Goal: Task Accomplishment & Management: Manage account settings

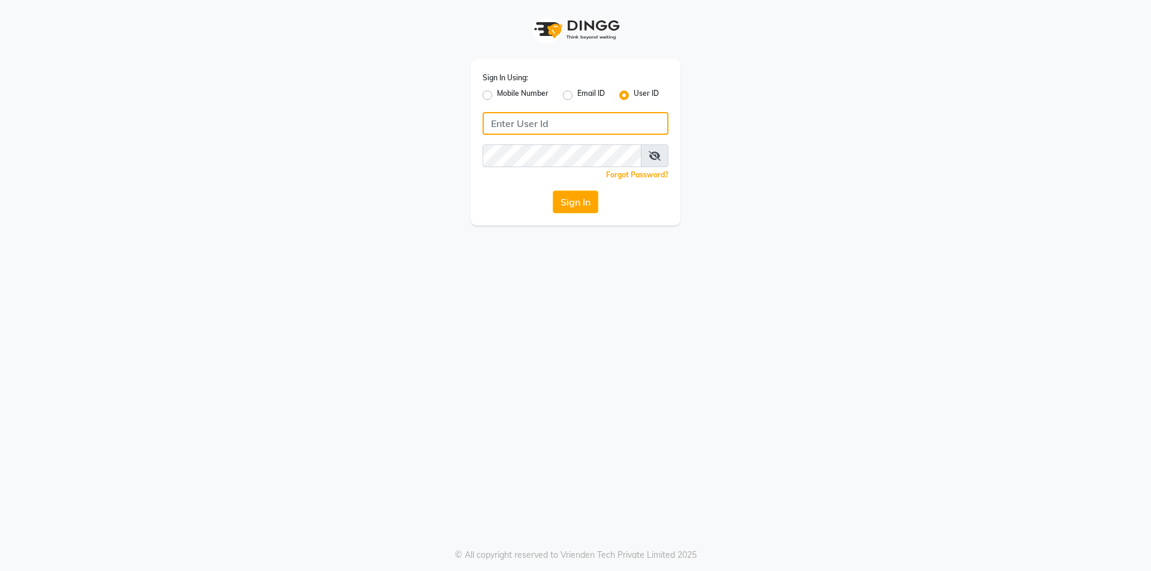
type input "7304495333"
click at [497, 96] on label "Mobile Number" at bounding box center [523, 95] width 52 height 14
click at [497, 96] on input "Mobile Number" at bounding box center [501, 92] width 8 height 8
radio input "true"
radio input "false"
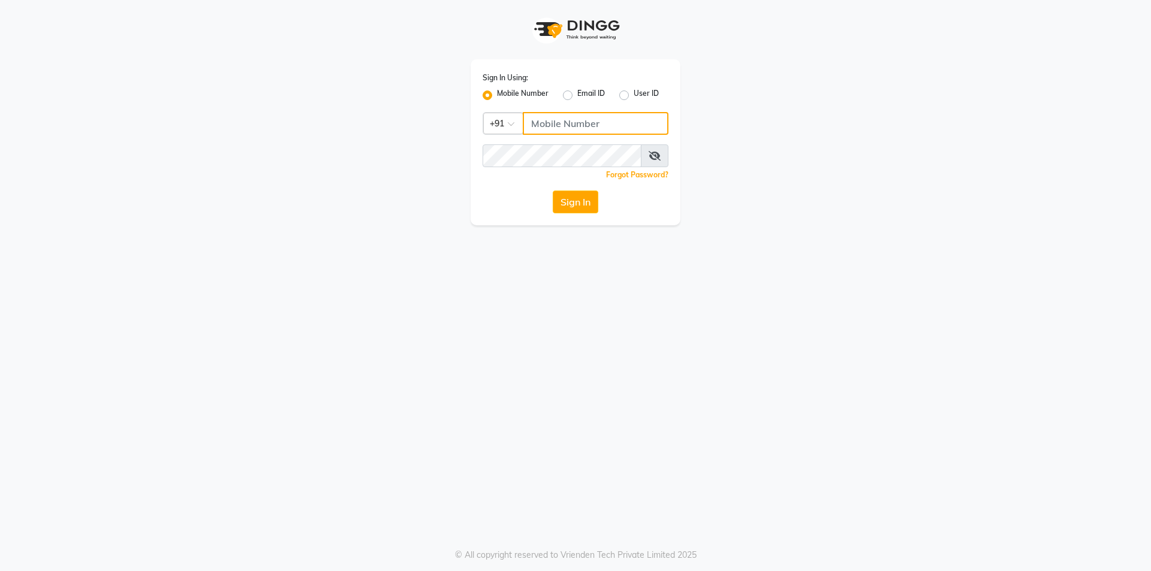
click at [568, 130] on input "Username" at bounding box center [596, 123] width 146 height 23
type input "7304495333"
click at [563, 213] on div "Sign In Using: Mobile Number Email ID User ID Country Code × [PHONE_NUMBER] Rem…" at bounding box center [575, 142] width 210 height 166
click at [571, 202] on button "Sign In" at bounding box center [576, 202] width 46 height 23
